Goal: Complete application form

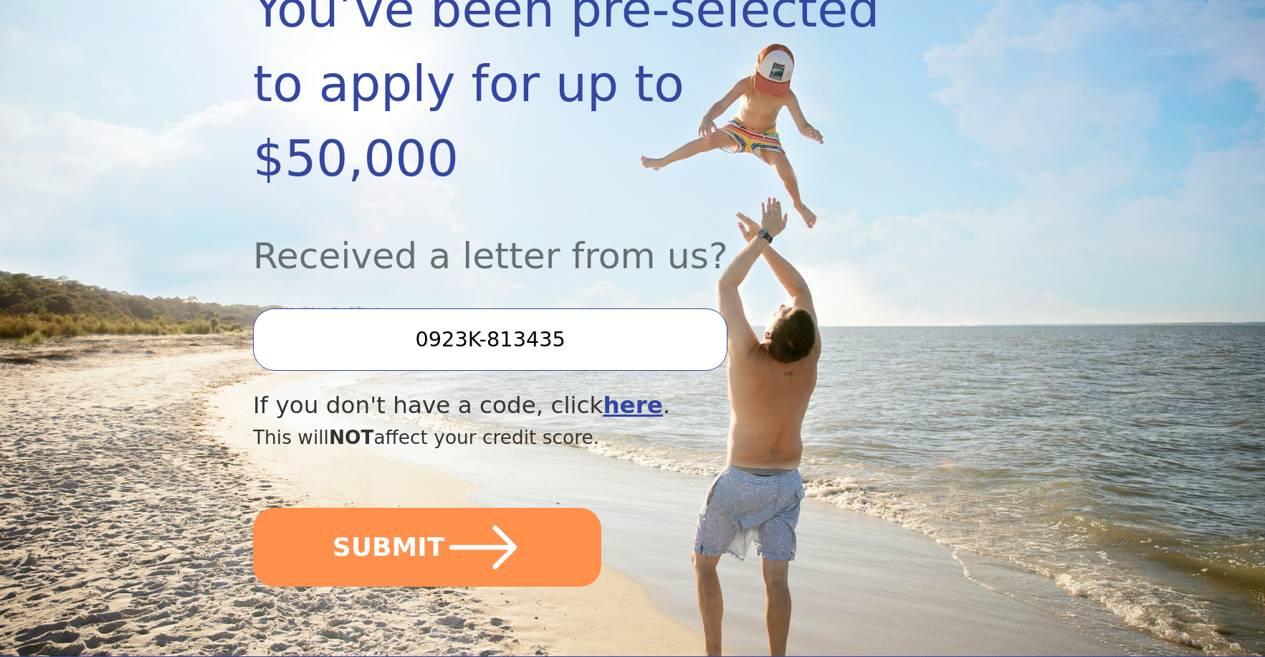
scroll to position [287, 0]
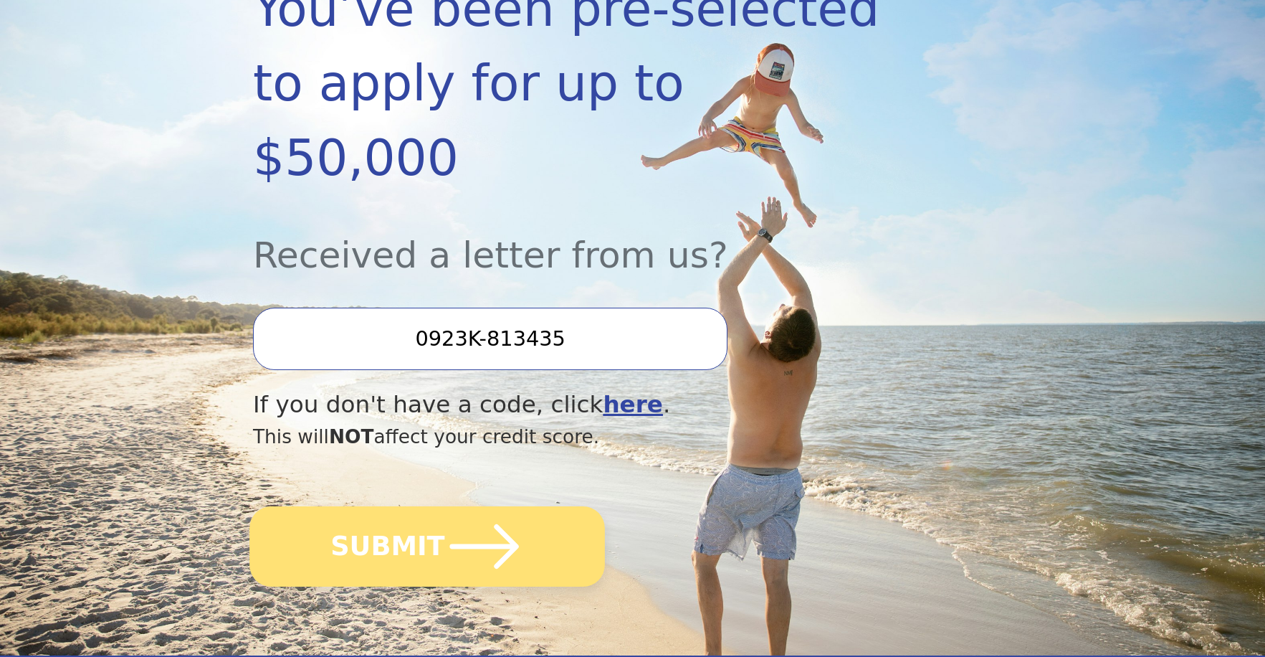
click at [445, 507] on icon "submit" at bounding box center [484, 546] width 79 height 79
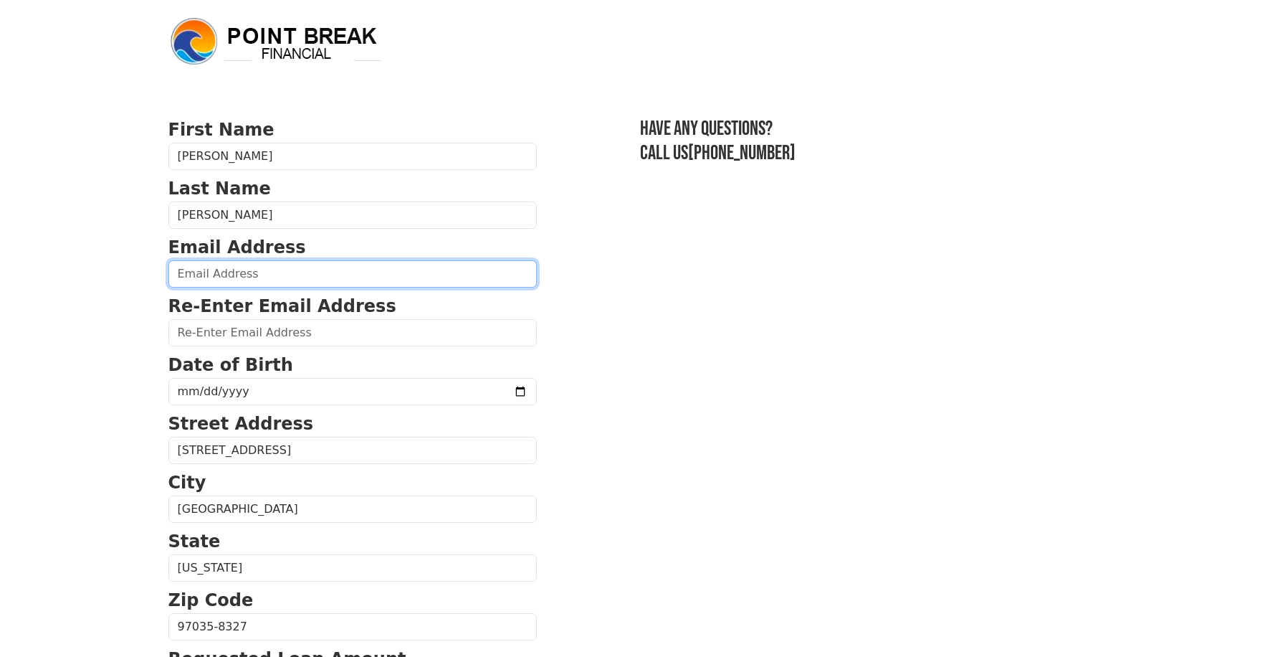
click at [225, 278] on input "email" at bounding box center [352, 273] width 369 height 27
type input "[EMAIL_ADDRESS][DOMAIN_NAME]"
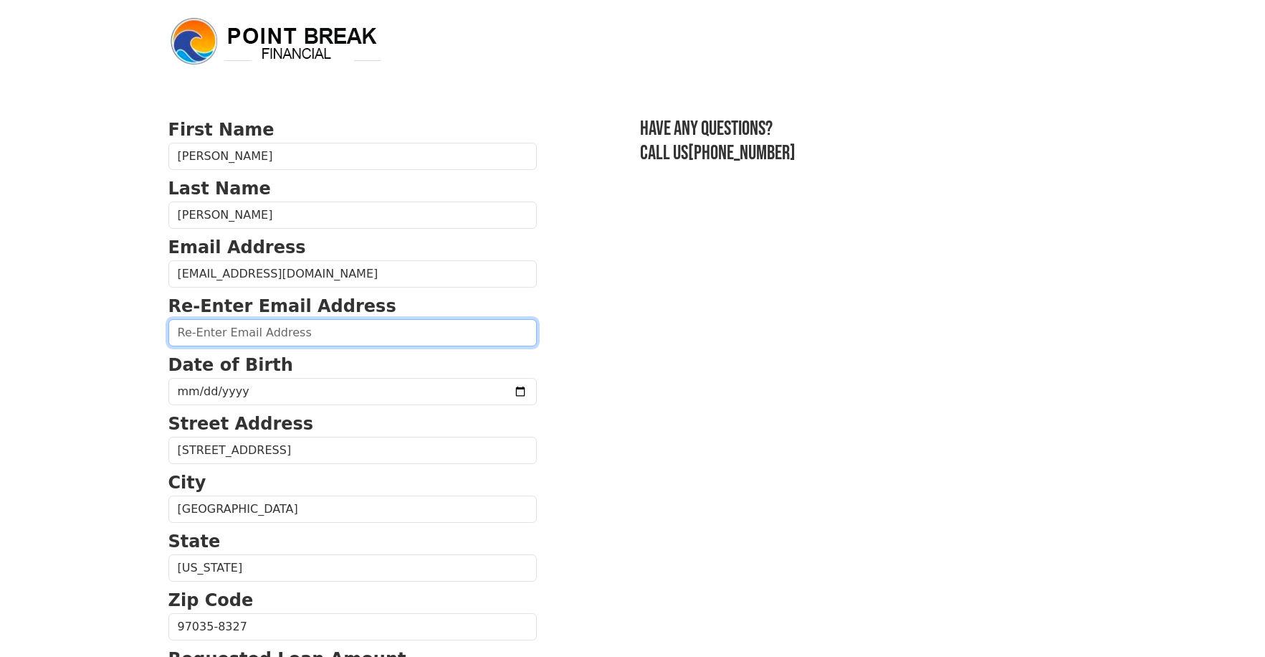
click at [279, 333] on input "email" at bounding box center [352, 332] width 369 height 27
type input "[EMAIL_ADDRESS][DOMAIN_NAME]"
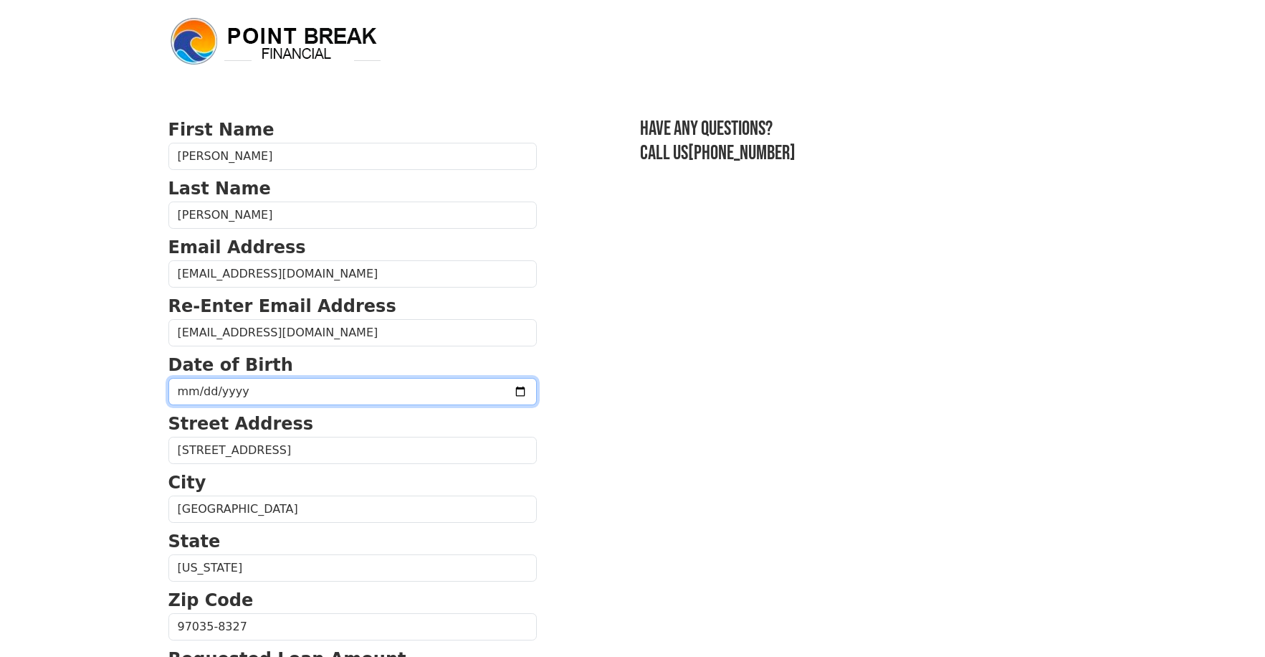
click at [290, 394] on input "date" at bounding box center [352, 391] width 369 height 27
type input "[DATE]"
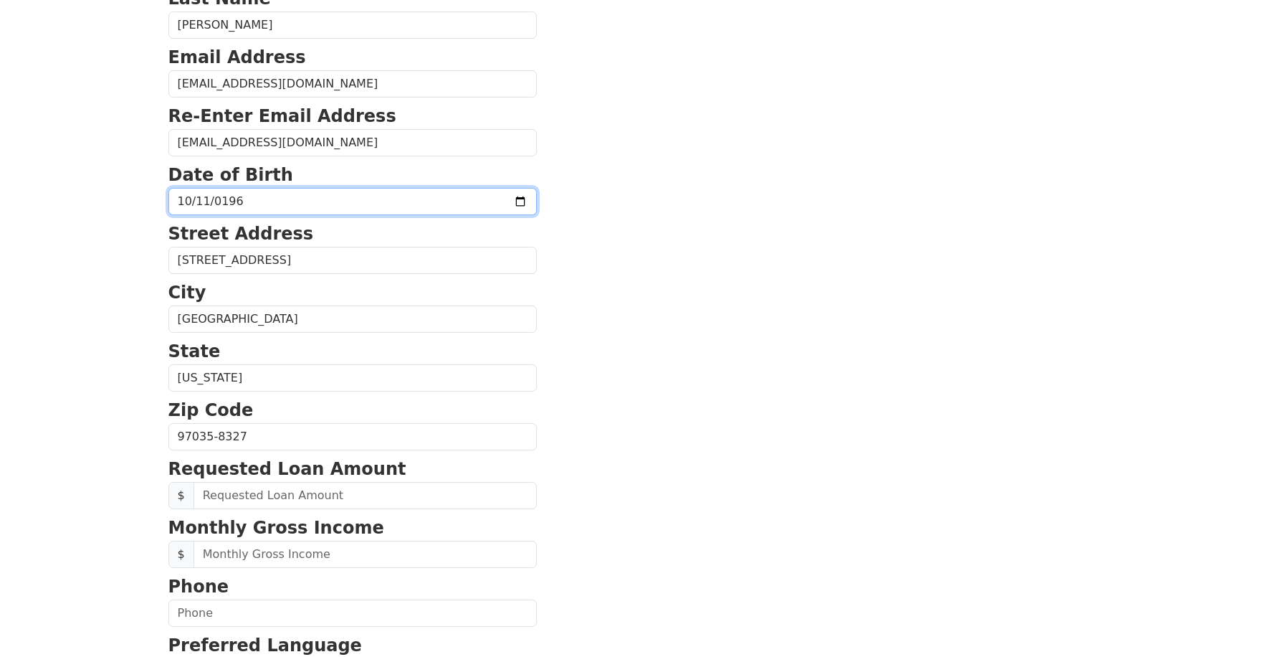
scroll to position [215, 0]
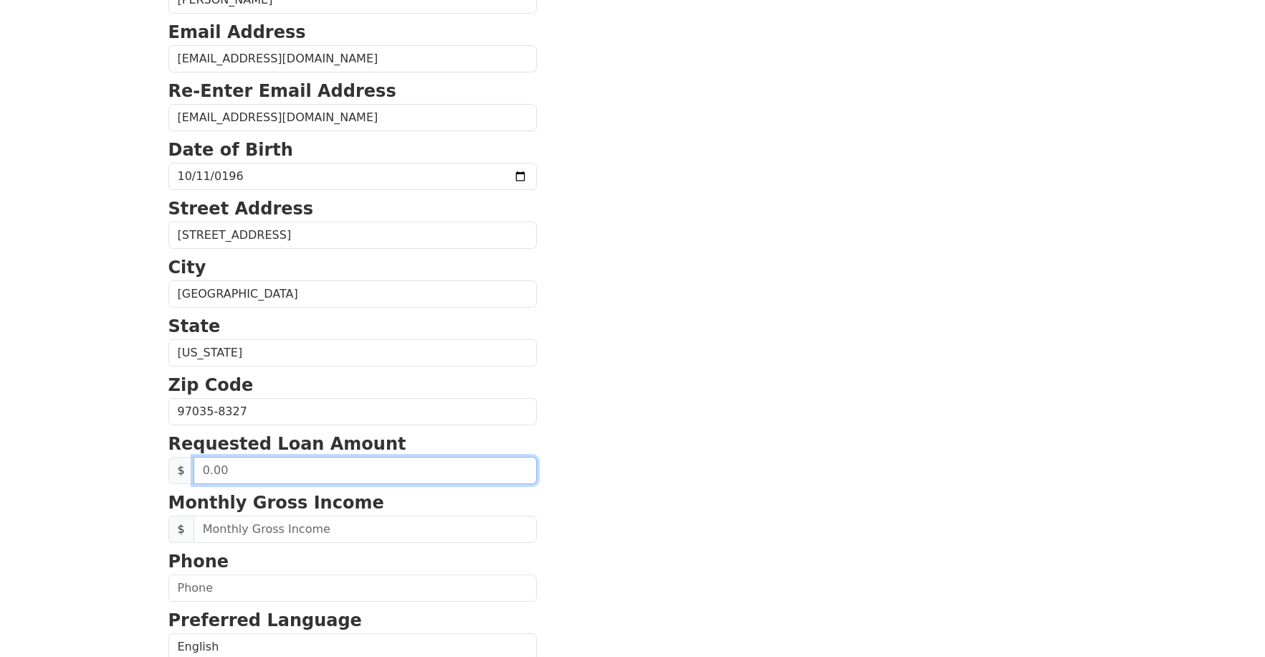
click at [278, 471] on input "text" at bounding box center [365, 470] width 343 height 27
type input "15,000.00"
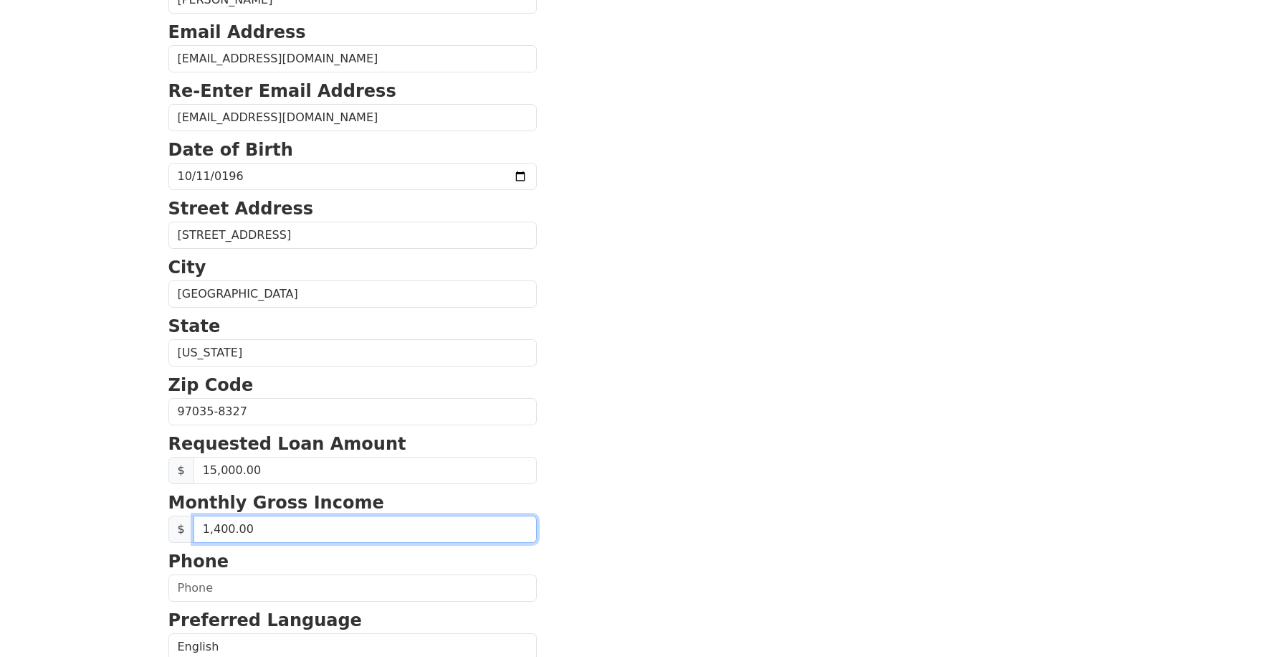
type input "14,000.00"
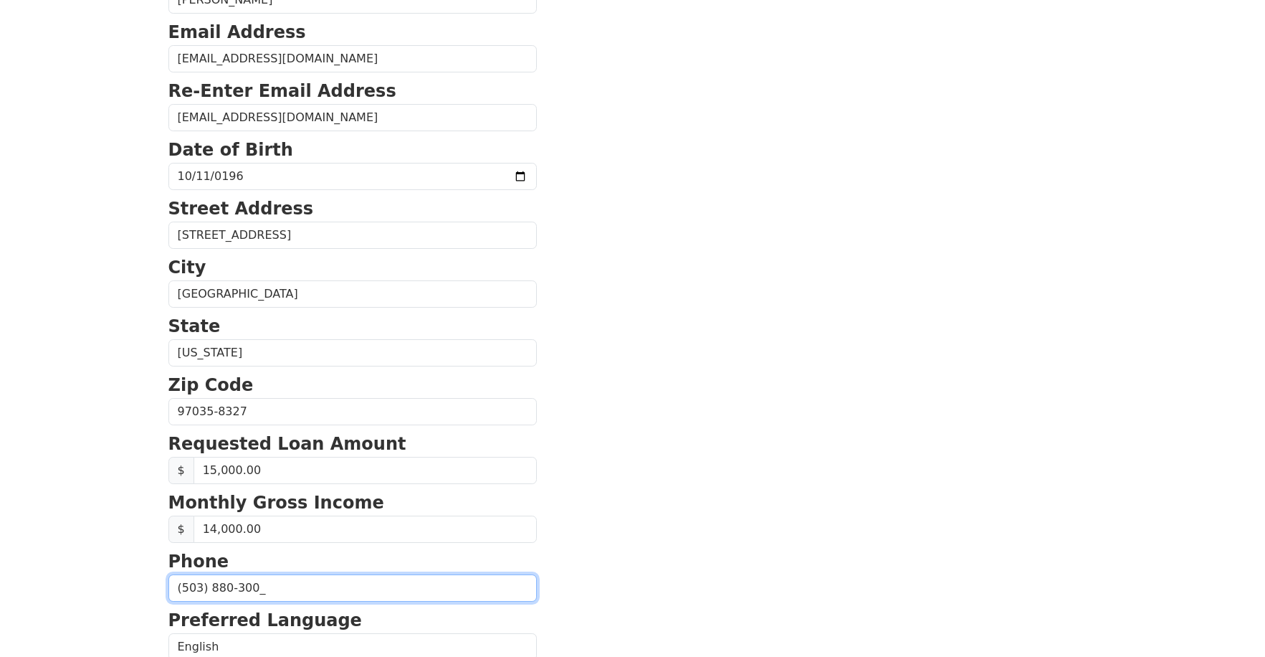
type input "[PHONE_NUMBER]"
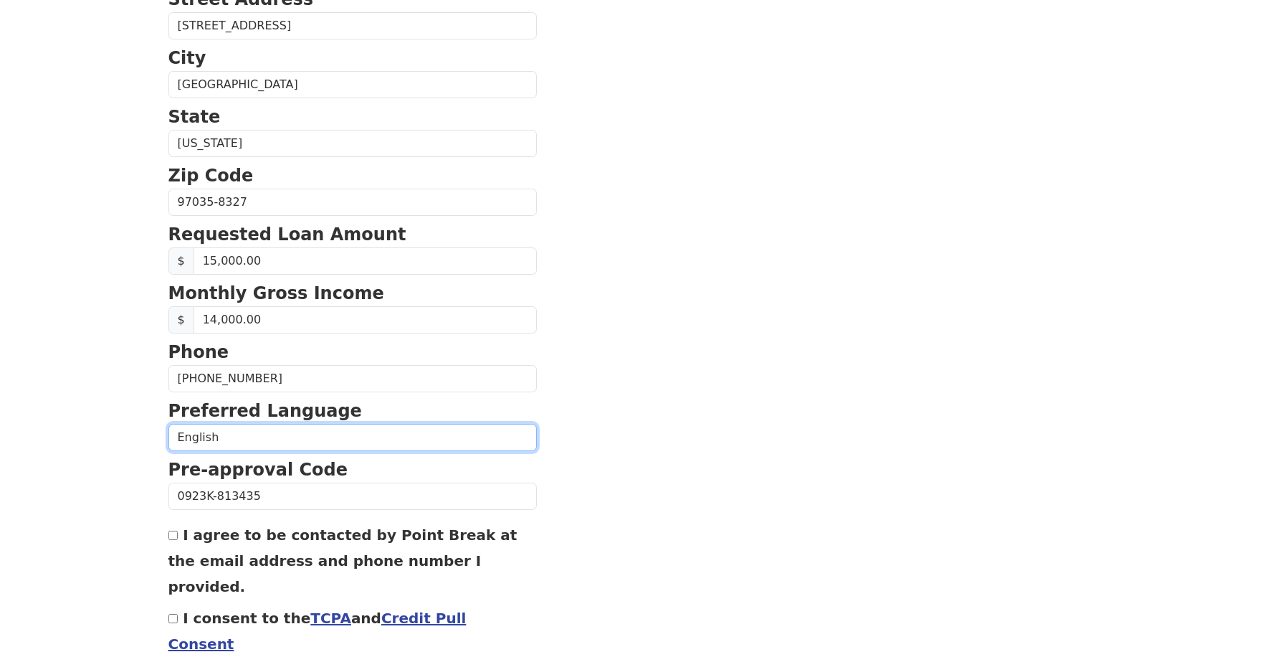
scroll to position [434, 0]
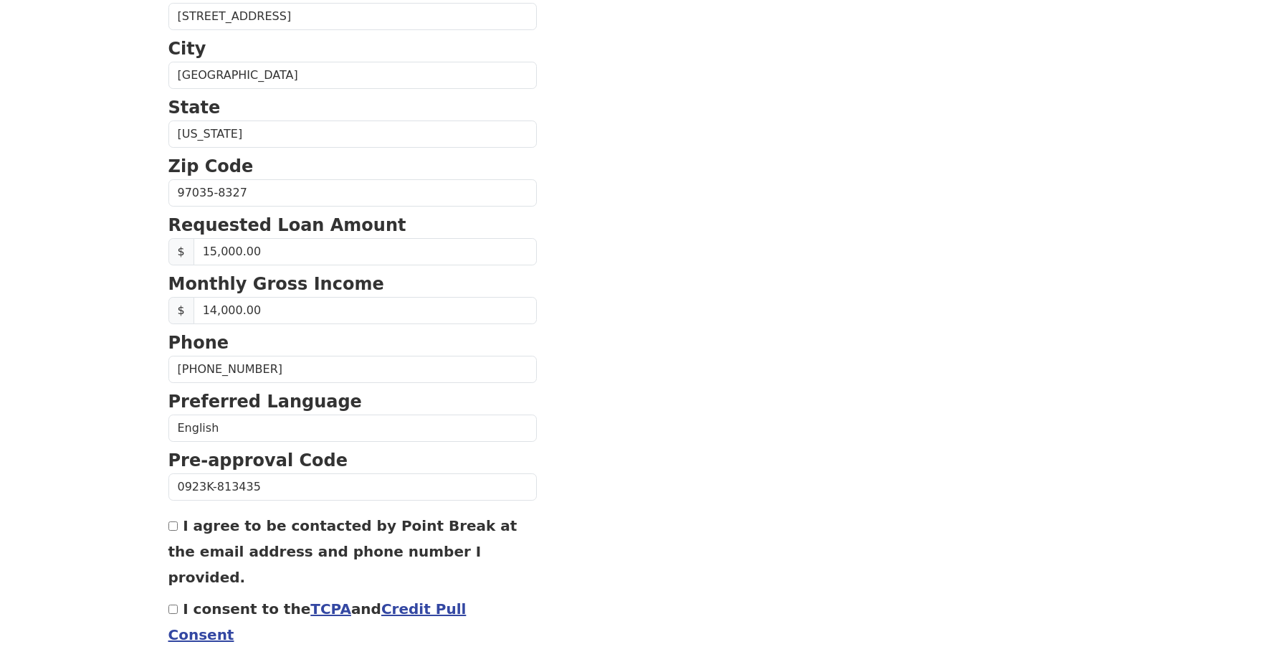
click at [174, 604] on input "I consent to the TCPA and Credit Pull Consent" at bounding box center [172, 608] width 9 height 9
checkbox input "true"
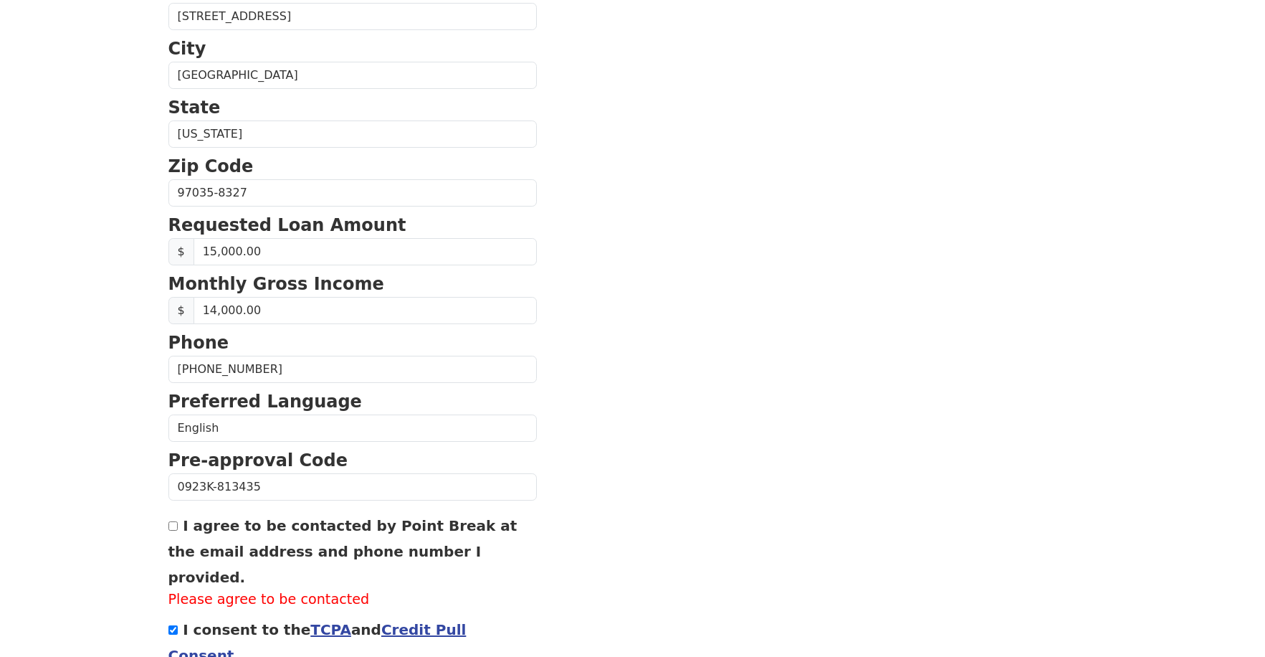
click at [174, 528] on input "I agree to be contacted by Point Break at the email address and phone number I …" at bounding box center [172, 525] width 9 height 9
checkbox input "true"
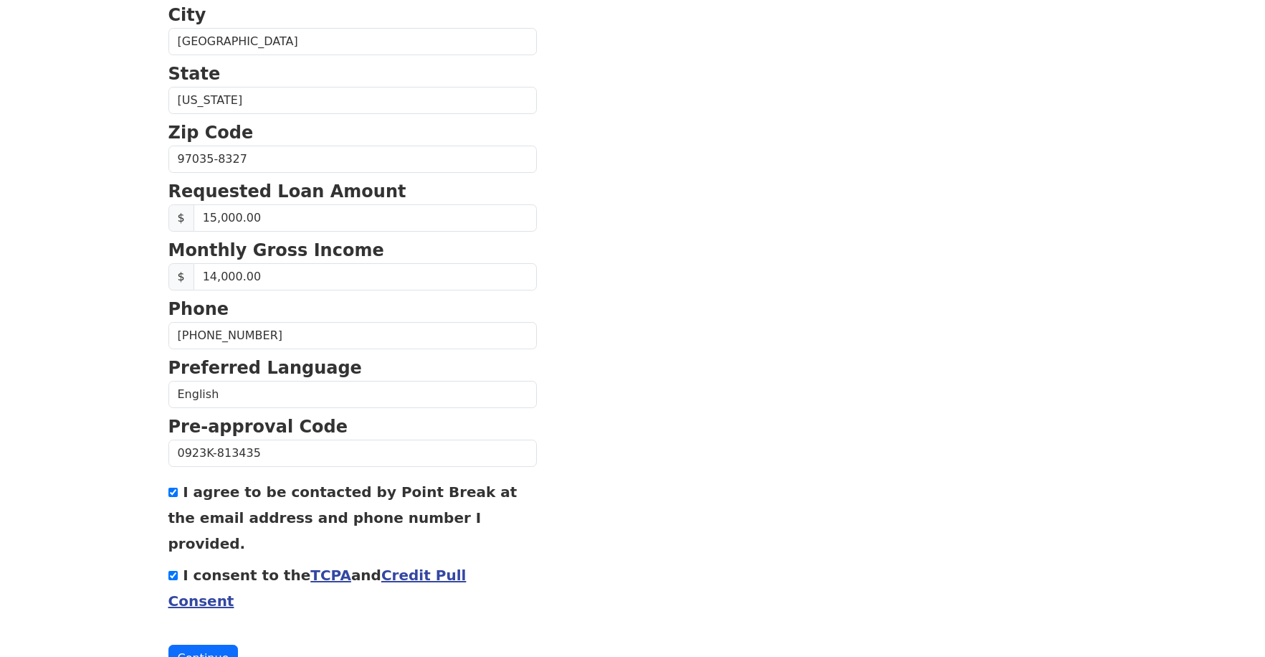
scroll to position [485, 0]
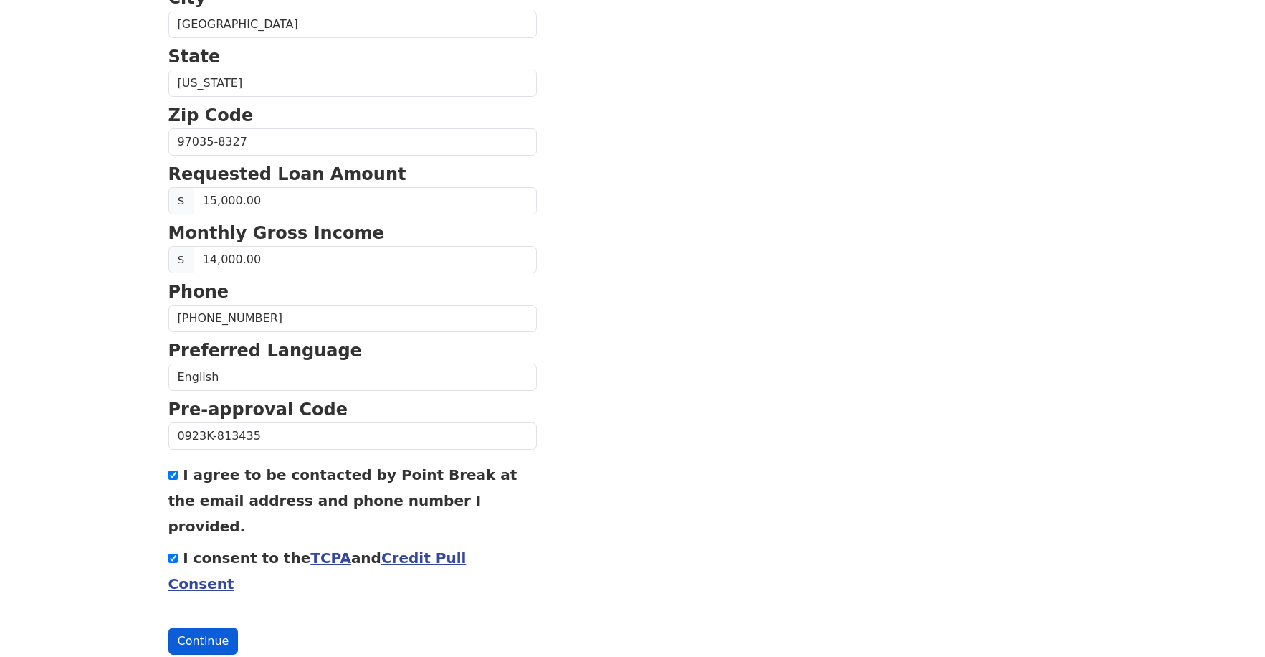
click at [205, 627] on button "Continue" at bounding box center [203, 640] width 70 height 27
